Goal: Find specific page/section: Find specific page/section

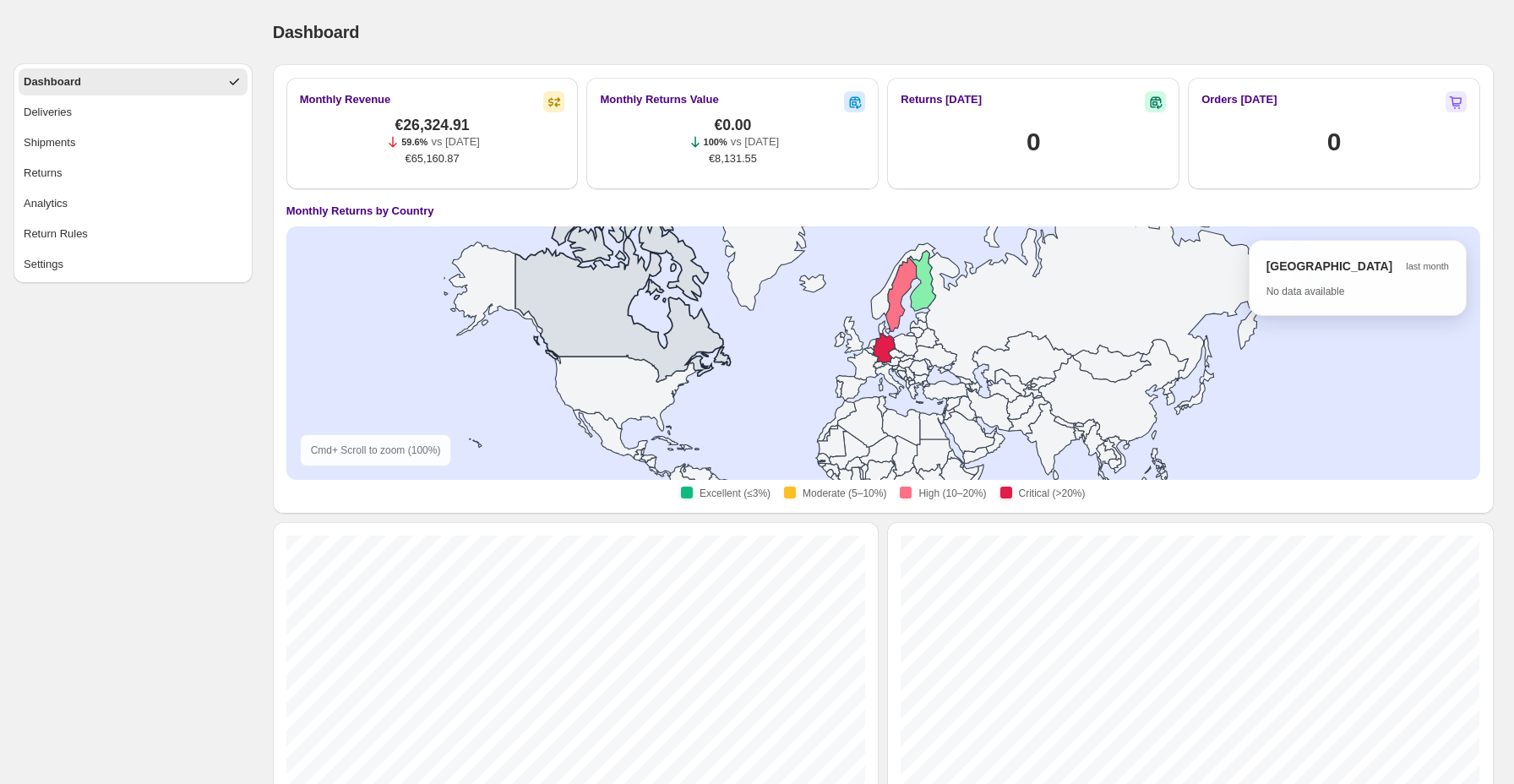
click at [677, 356] on icon at bounding box center [622, 240] width 215 height 283
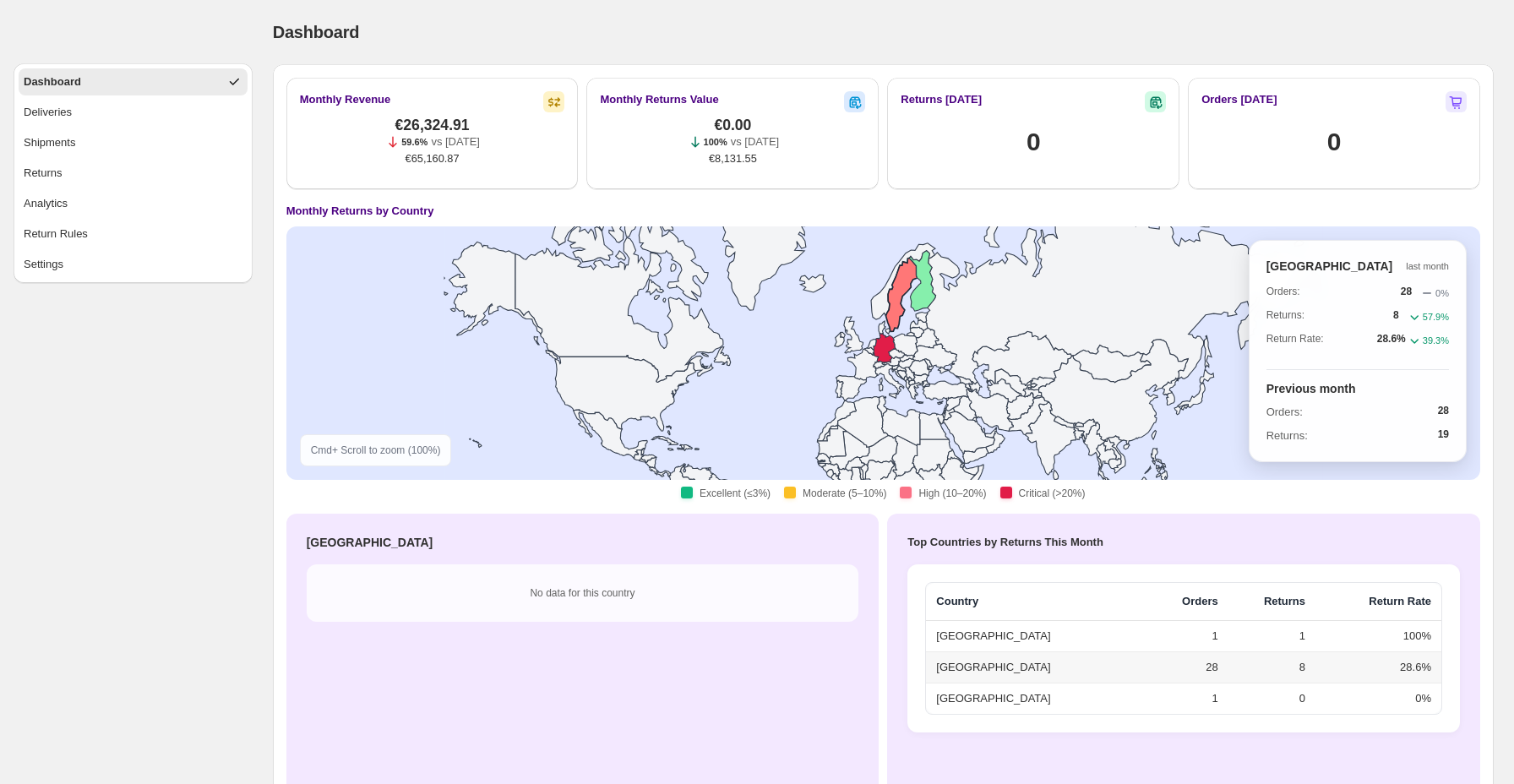
click at [894, 316] on icon at bounding box center [901, 296] width 31 height 74
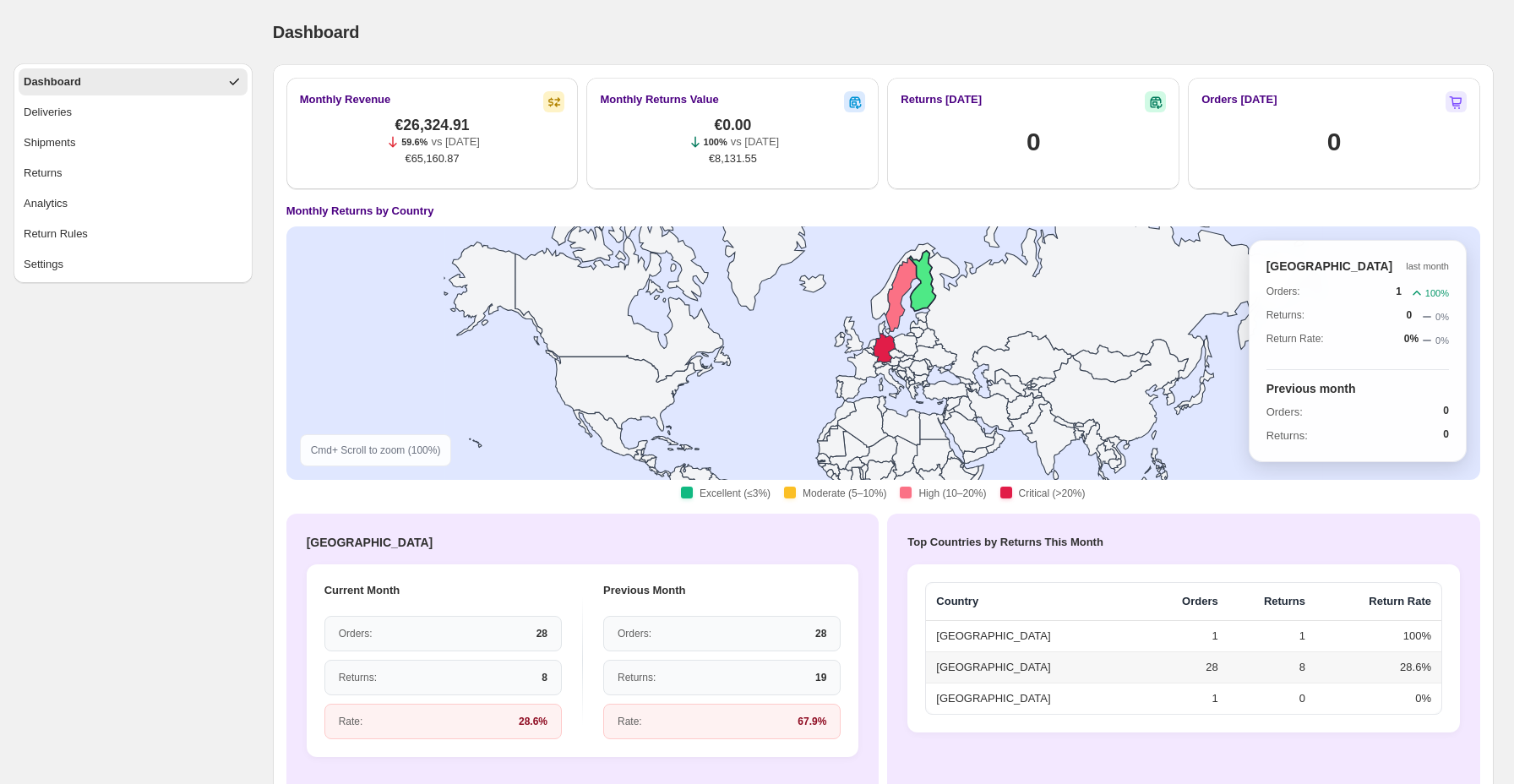
click at [919, 296] on icon at bounding box center [922, 281] width 27 height 60
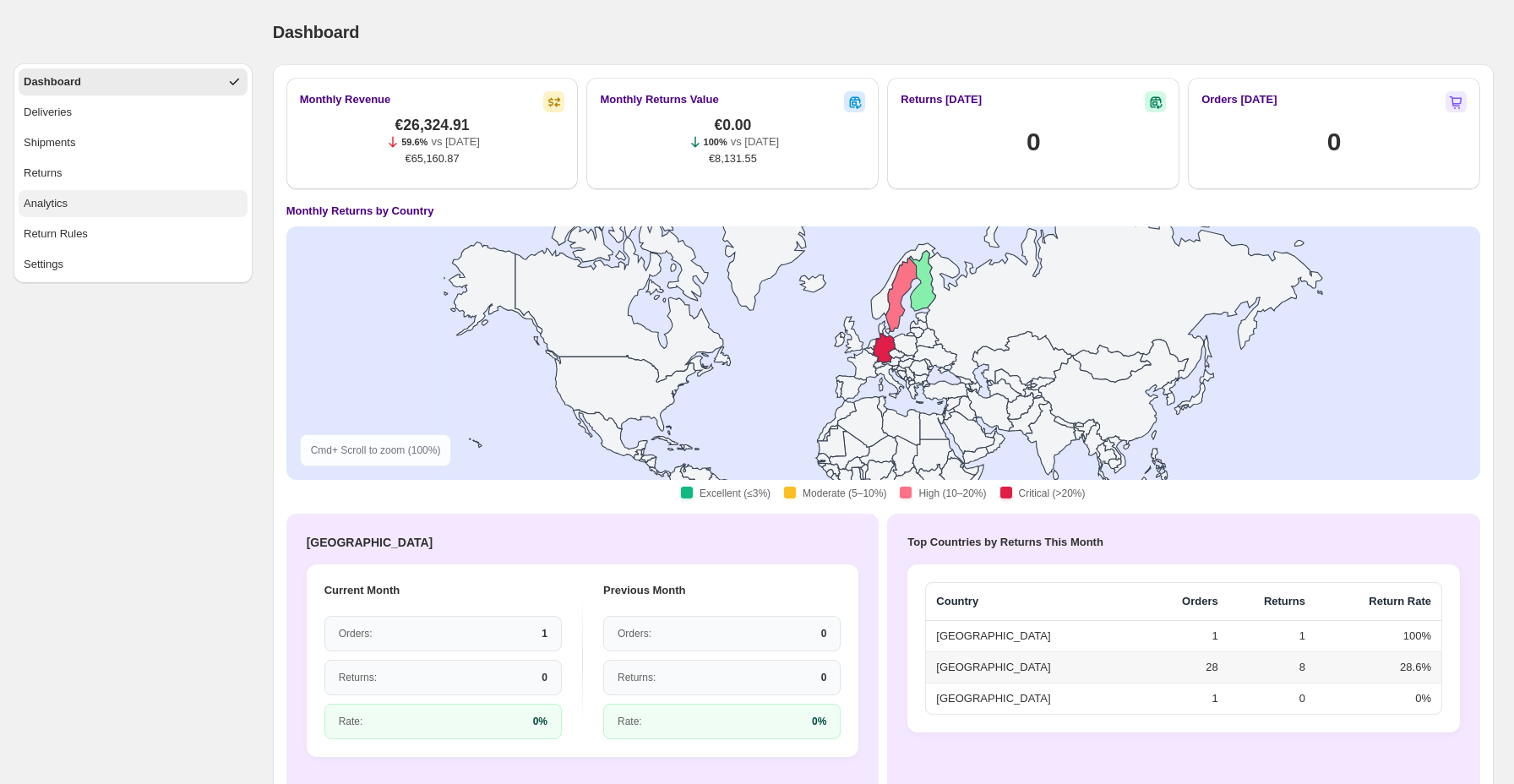
click at [154, 200] on button "Analytics" at bounding box center [133, 203] width 228 height 27
